Goal: Transaction & Acquisition: Subscribe to service/newsletter

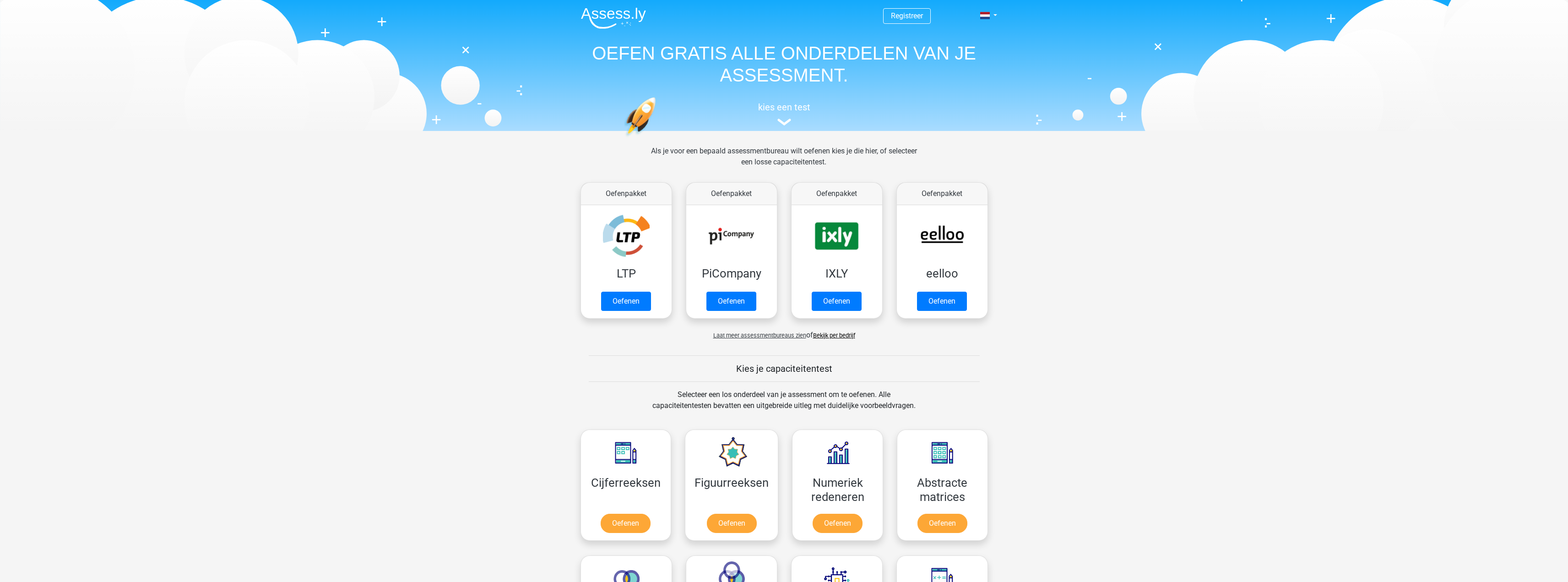
click at [924, 22] on span "Registreer" at bounding box center [907, 15] width 48 height 15
click at [919, 16] on link "Registreer" at bounding box center [907, 16] width 32 height 9
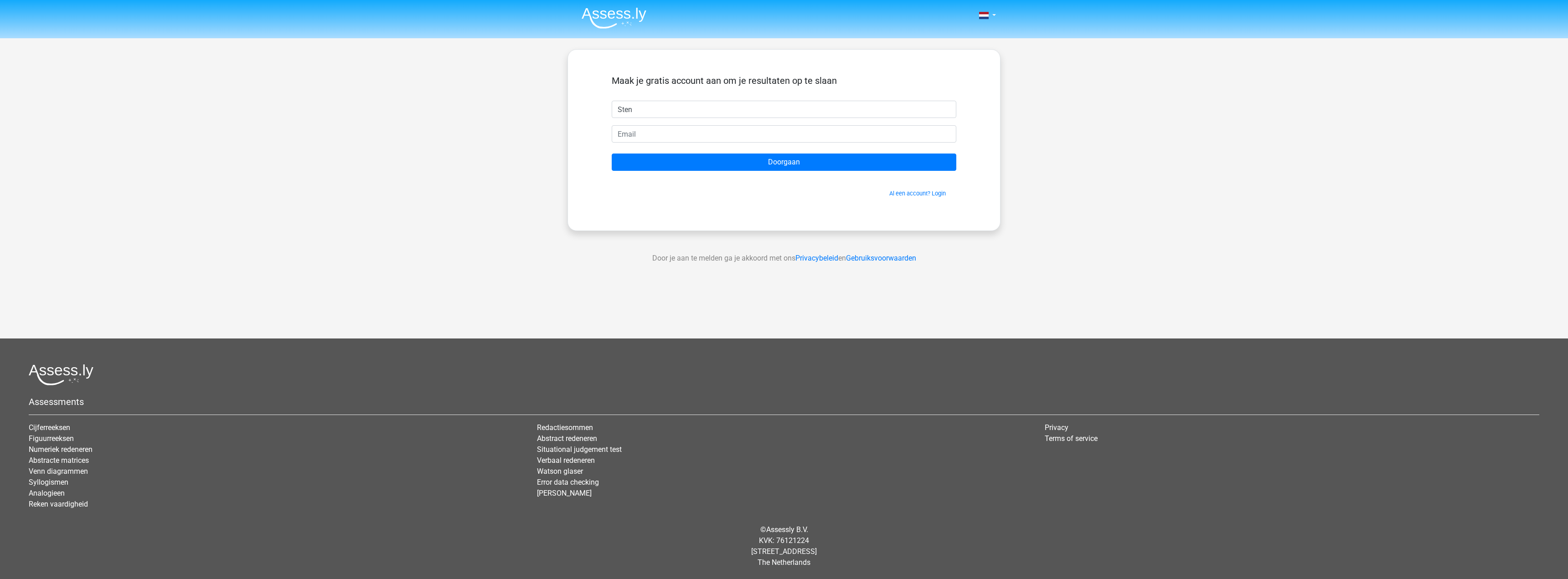
type input "Sten"
click at [686, 138] on input "email" at bounding box center [784, 134] width 344 height 18
type input "[EMAIL_ADDRESS][DOMAIN_NAME]"
click at [728, 168] on input "Doorgaan" at bounding box center [784, 163] width 344 height 18
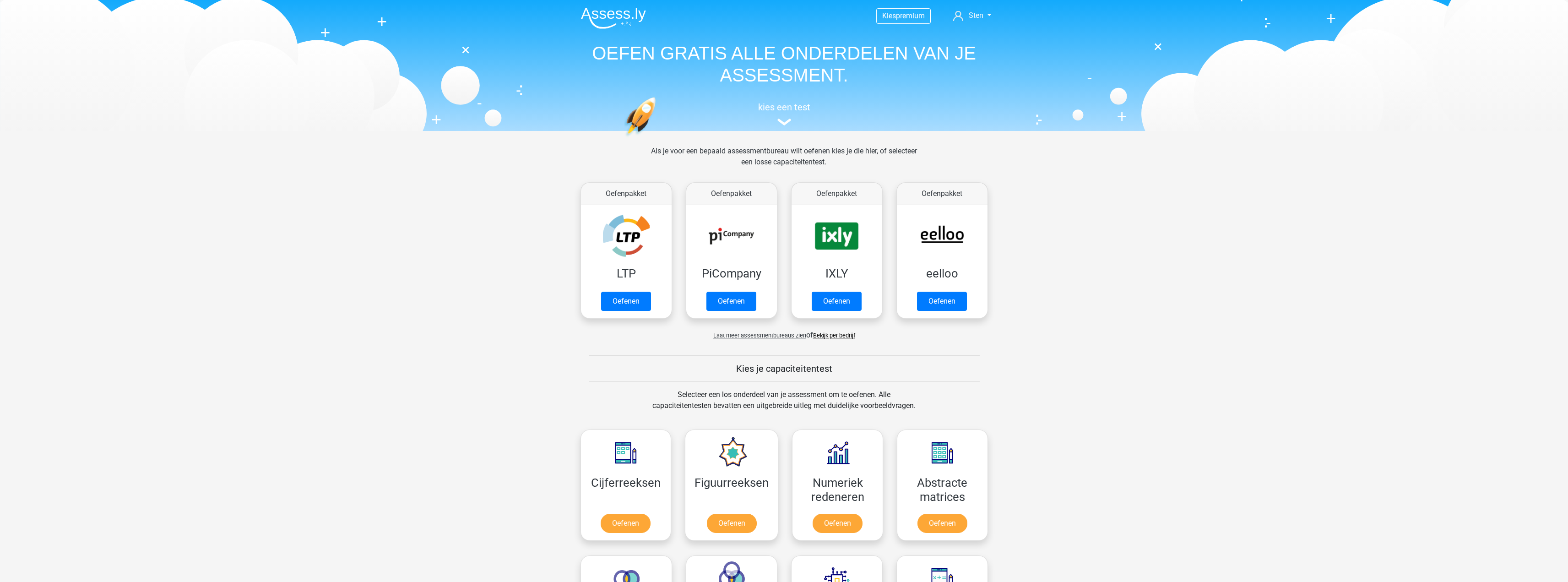
click at [913, 15] on span "premium" at bounding box center [910, 16] width 29 height 9
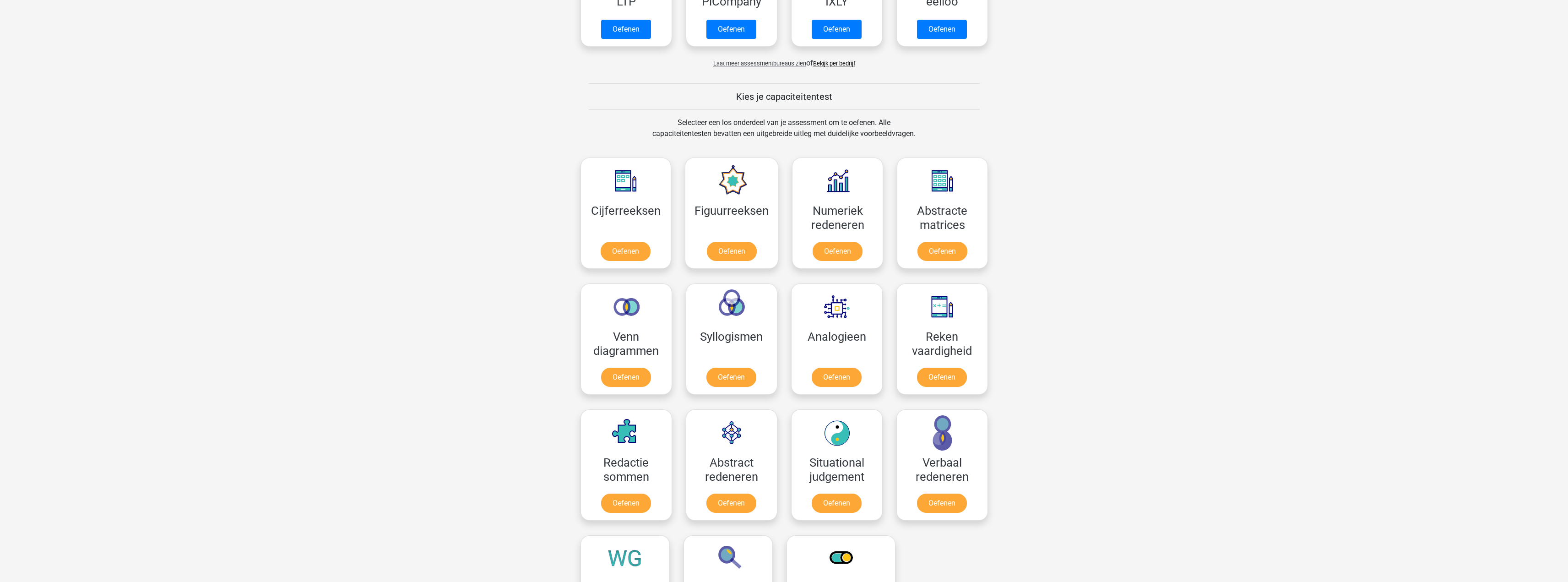
scroll to position [275, 0]
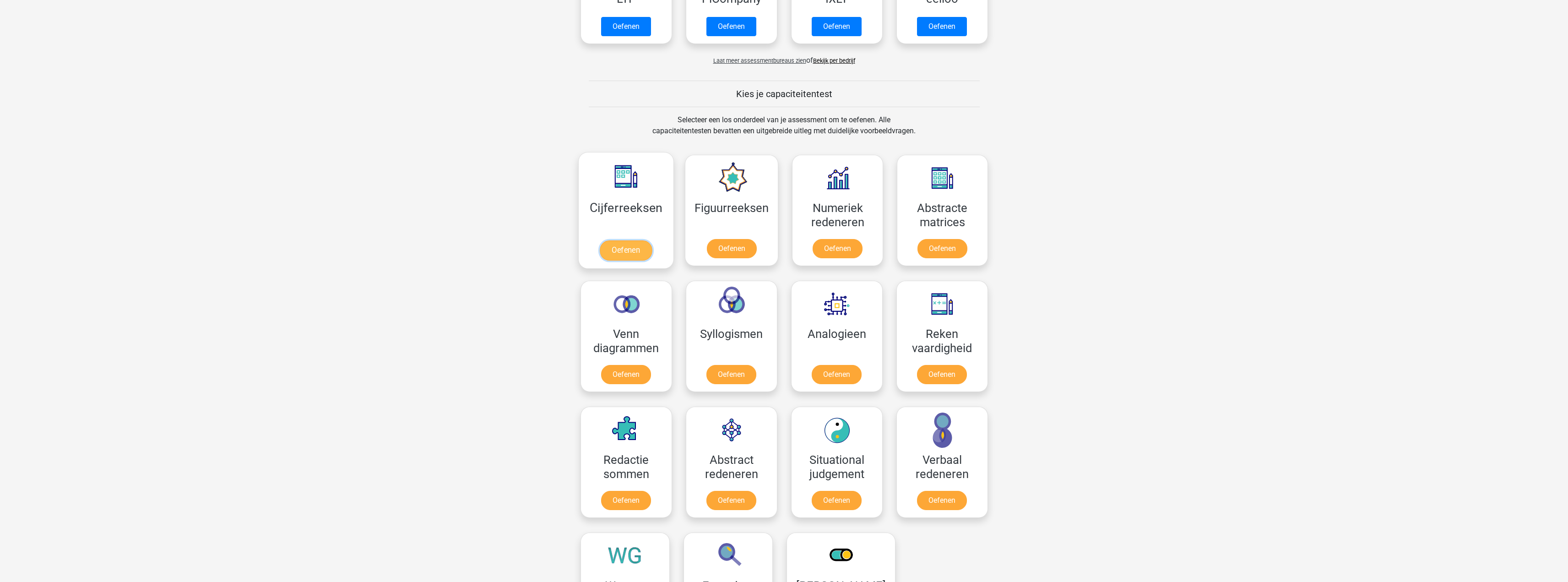
click at [626, 247] on link "Oefenen" at bounding box center [626, 250] width 52 height 20
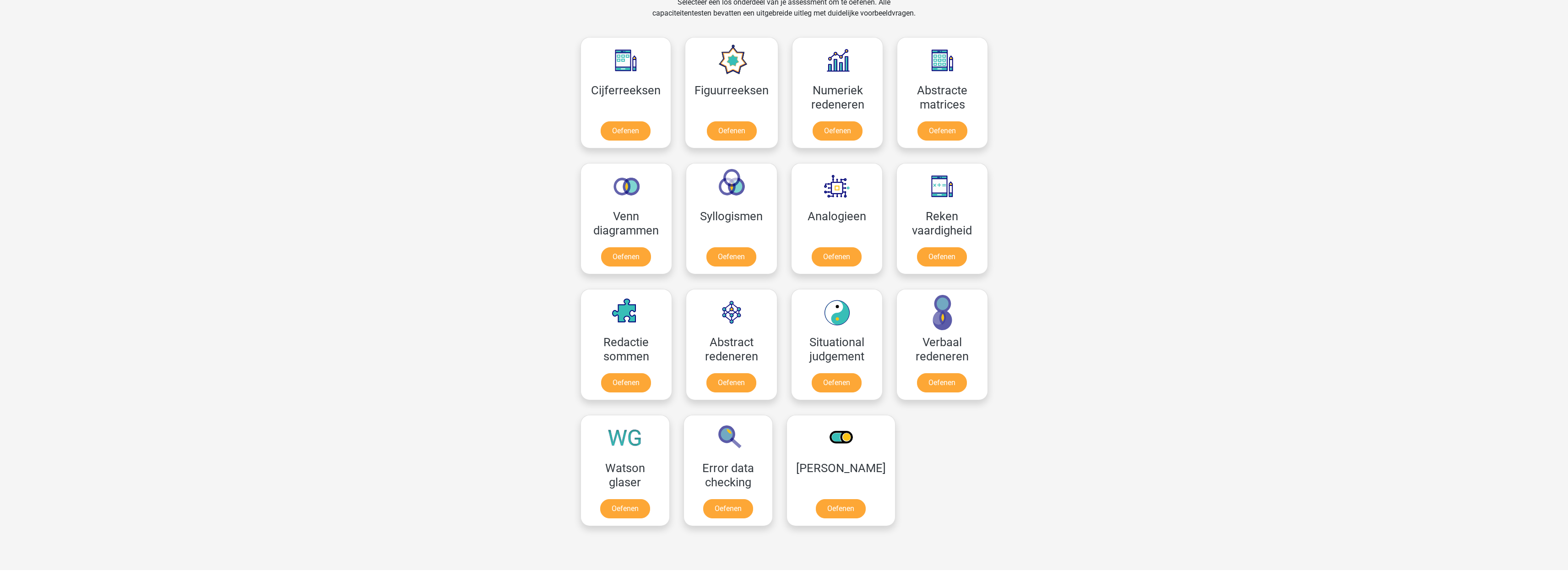
scroll to position [366, 0]
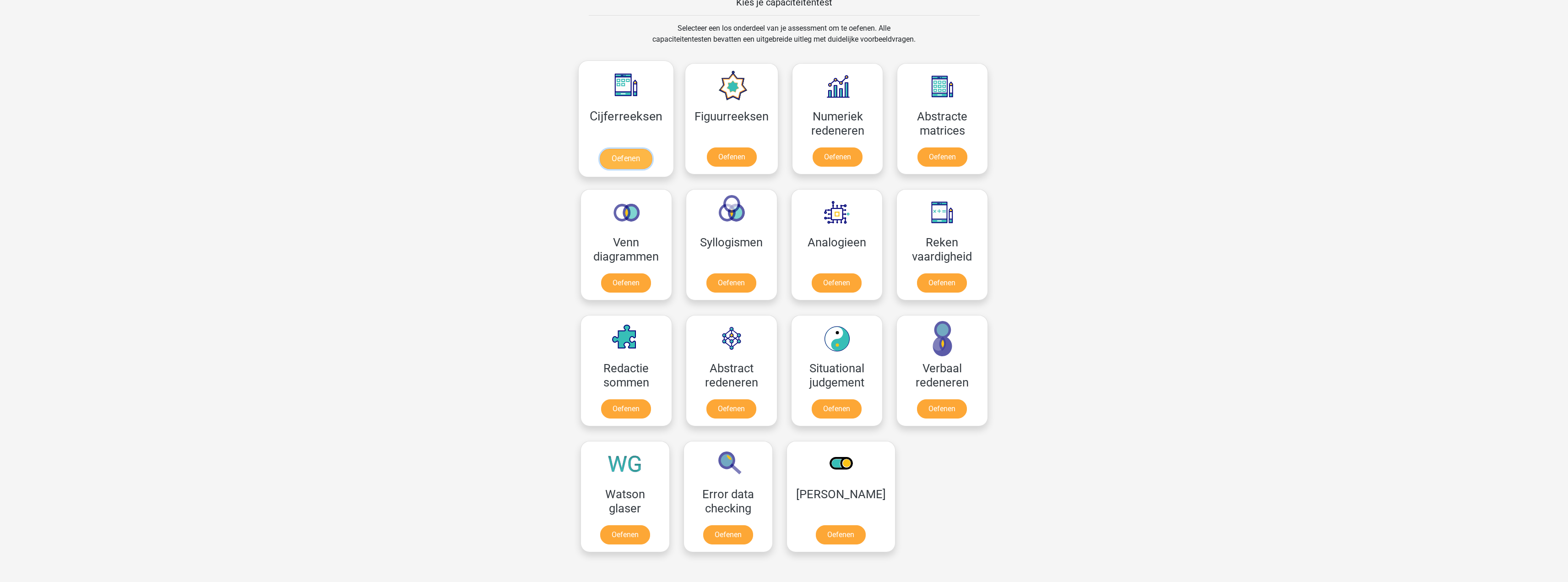
click at [619, 159] on link "Oefenen" at bounding box center [626, 158] width 52 height 20
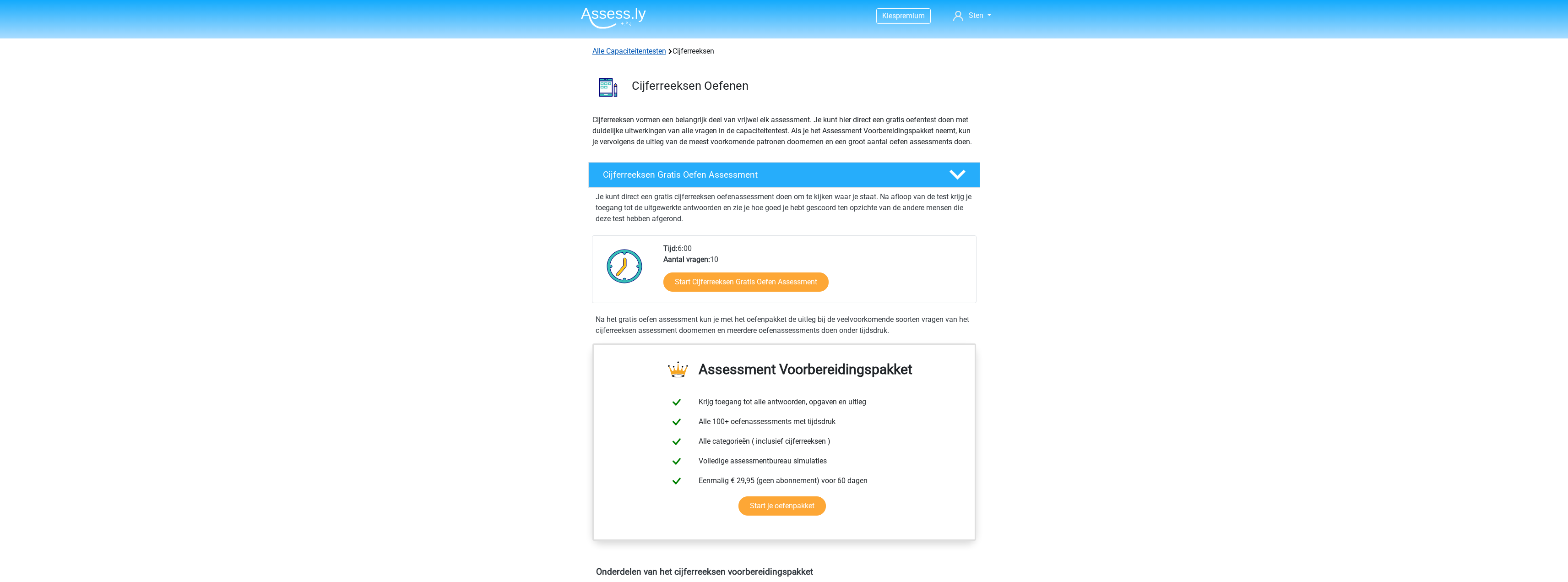
click at [640, 49] on link "Alle Capaciteitentesten" at bounding box center [629, 51] width 74 height 9
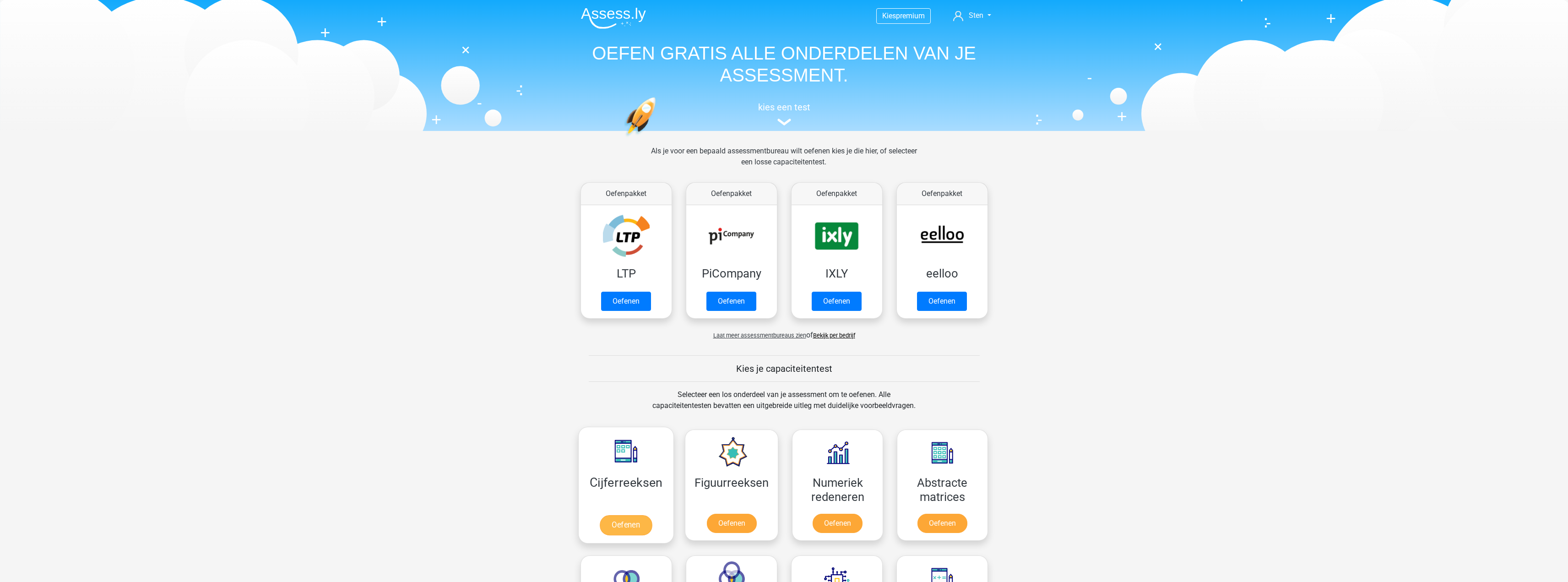
scroll to position [389, 0]
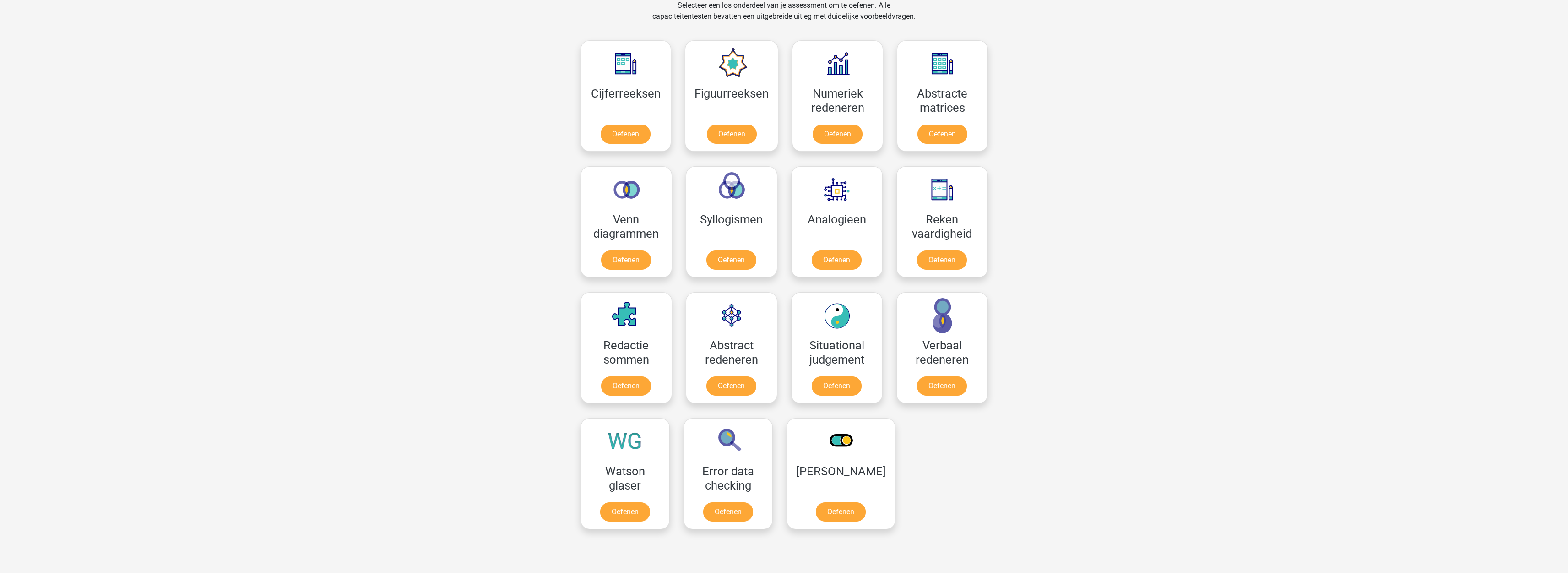
click at [1126, 194] on div "Kies premium Sten [EMAIL_ADDRESS][DOMAIN_NAME]" at bounding box center [784, 337] width 1568 height 1453
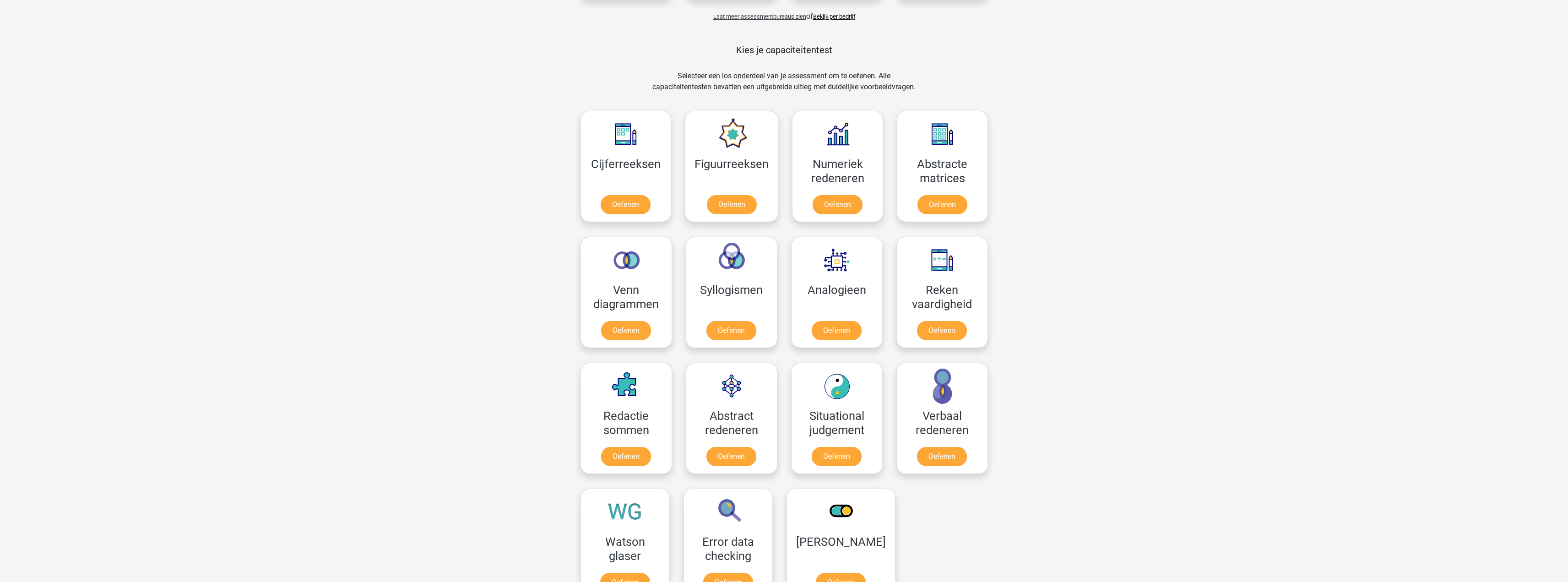
scroll to position [321, 0]
